Goal: Task Accomplishment & Management: Manage account settings

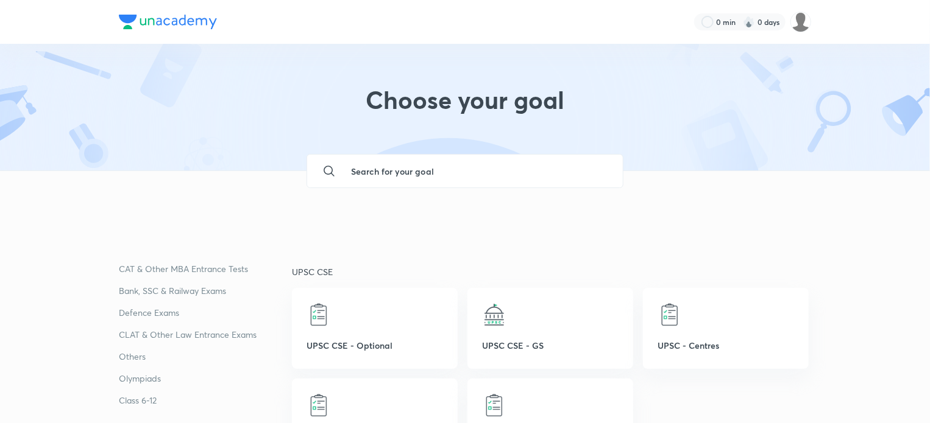
click at [398, 171] on input "text" at bounding box center [477, 171] width 272 height 33
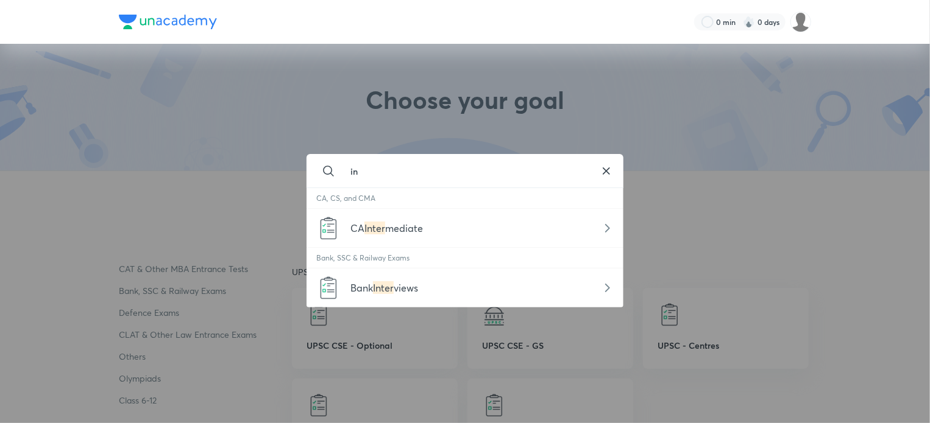
type input "i"
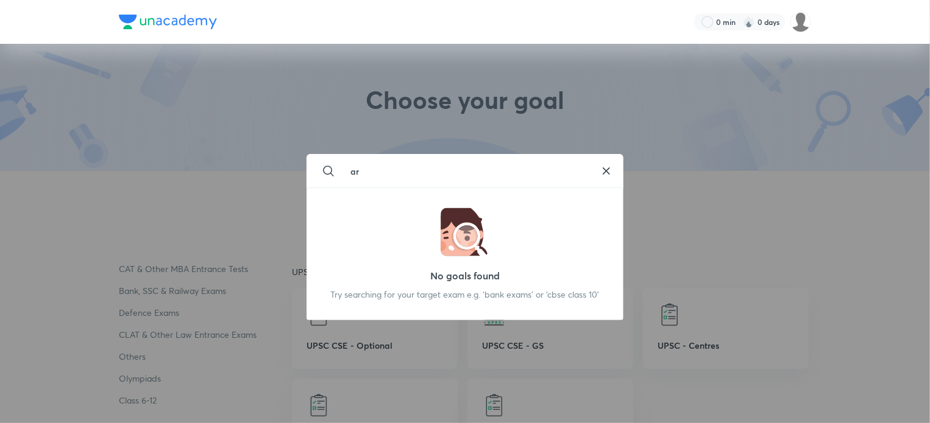
type input "a"
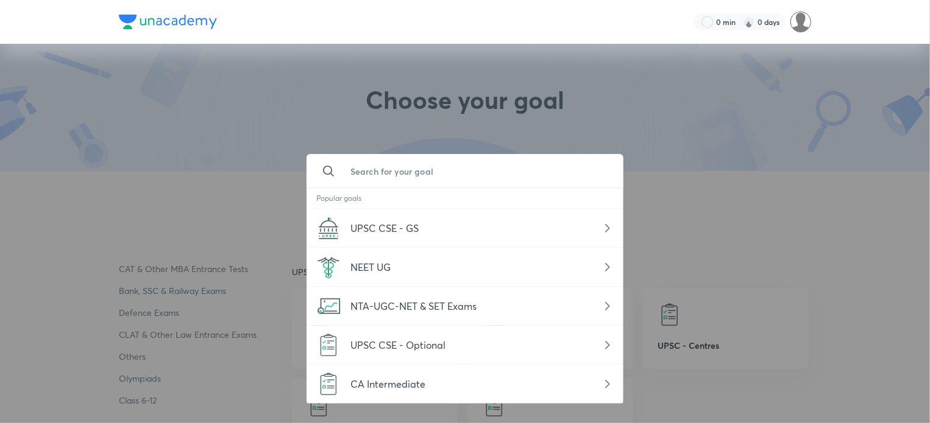
click at [797, 19] on img at bounding box center [800, 22] width 21 height 21
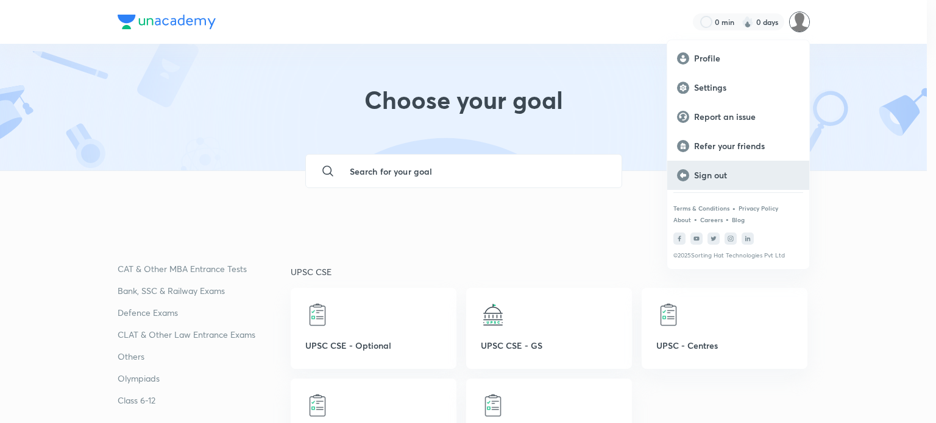
click at [710, 174] on p "Sign out" at bounding box center [746, 175] width 105 height 11
